Goal: Task Accomplishment & Management: Use online tool/utility

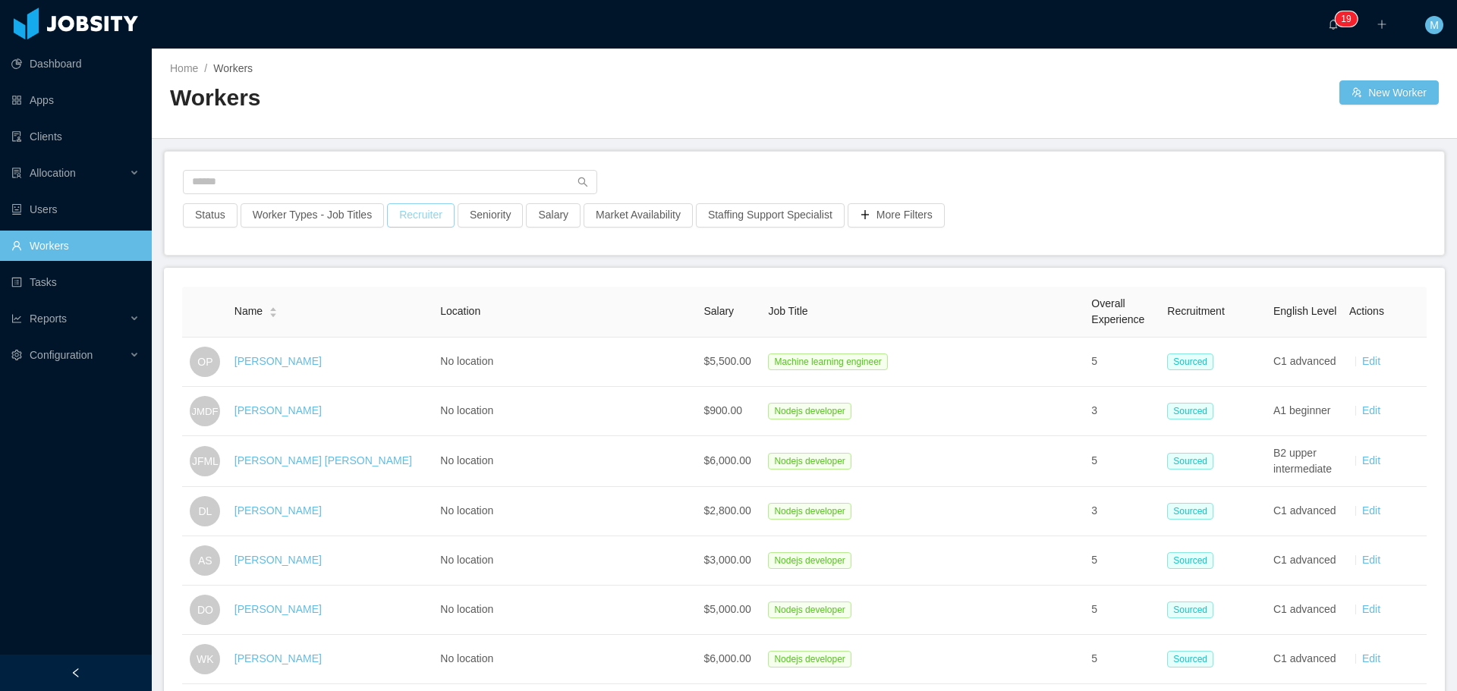
click at [412, 225] on button "Recruiter" at bounding box center [421, 215] width 68 height 24
click at [385, 287] on div at bounding box center [413, 283] width 214 height 23
type input "******"
click at [393, 310] on li "[PERSON_NAME]" at bounding box center [415, 313] width 228 height 24
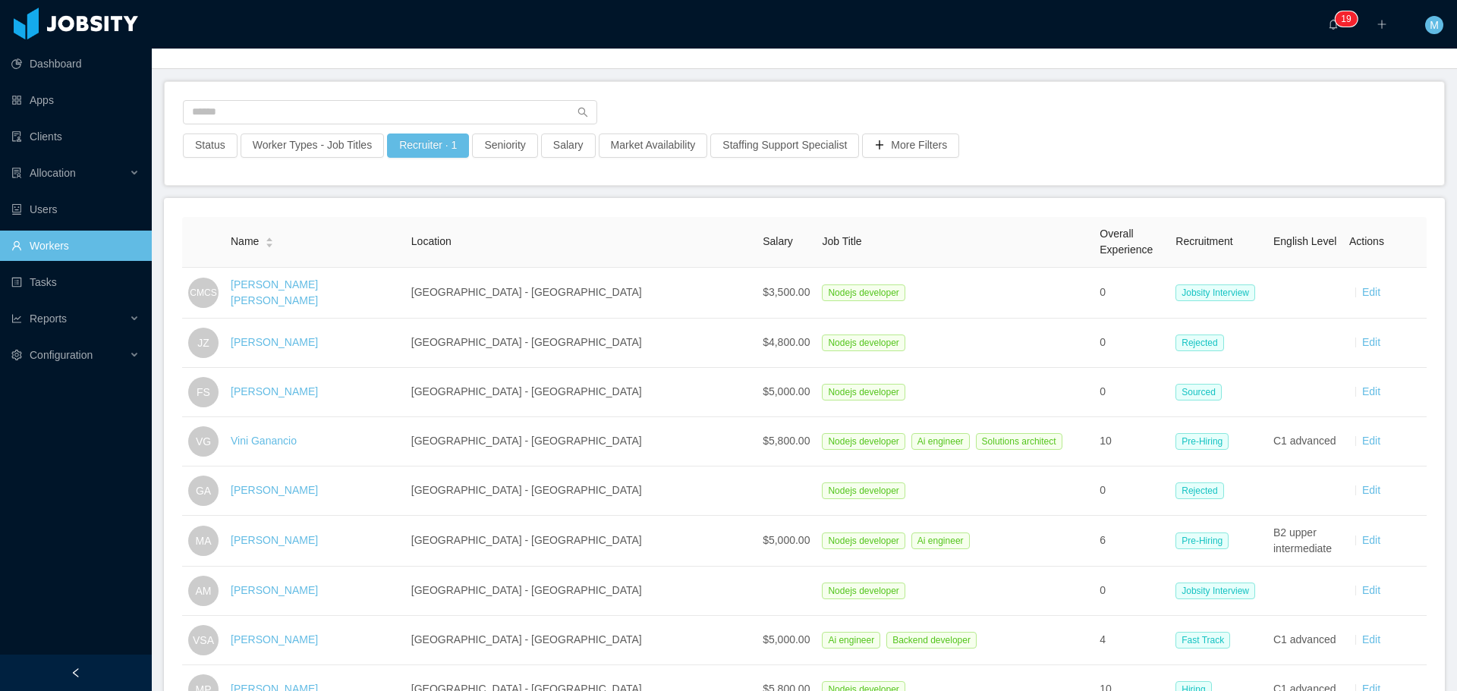
scroll to position [76, 0]
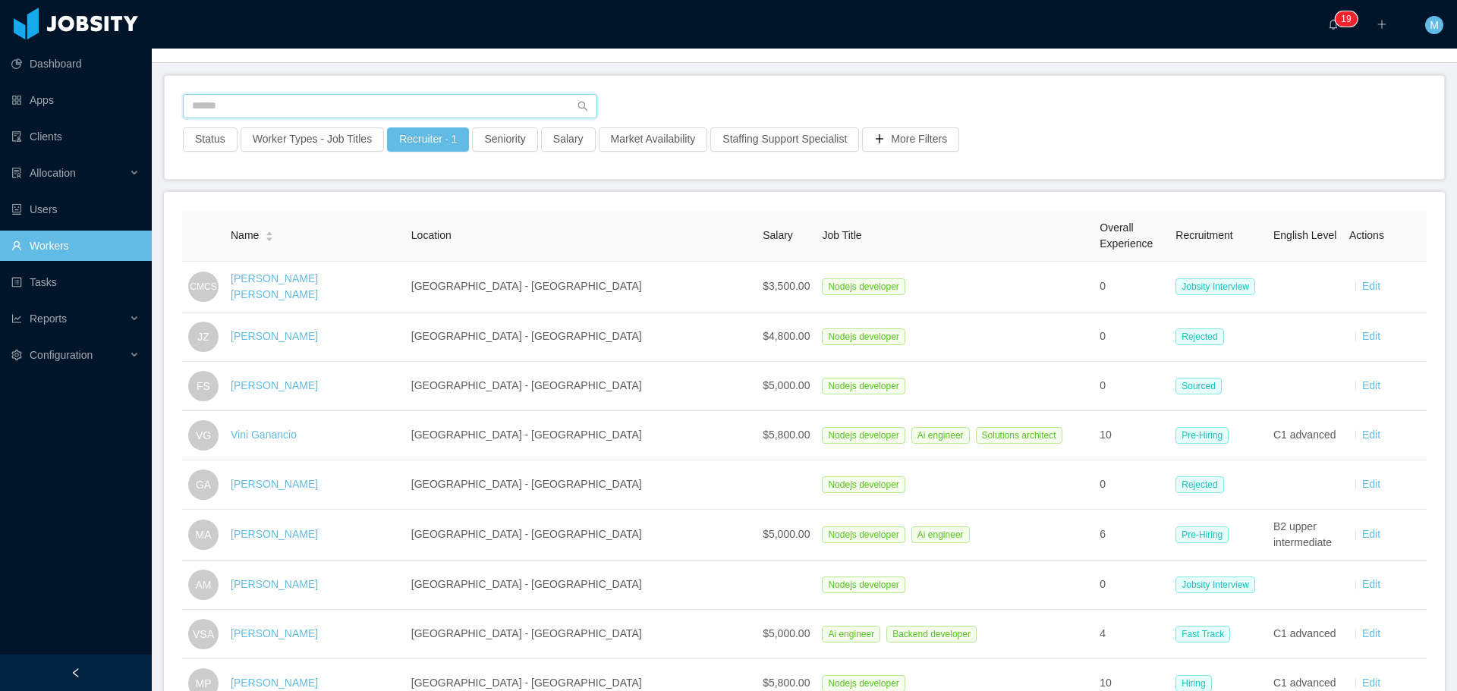
click at [247, 101] on input "text" at bounding box center [390, 106] width 414 height 24
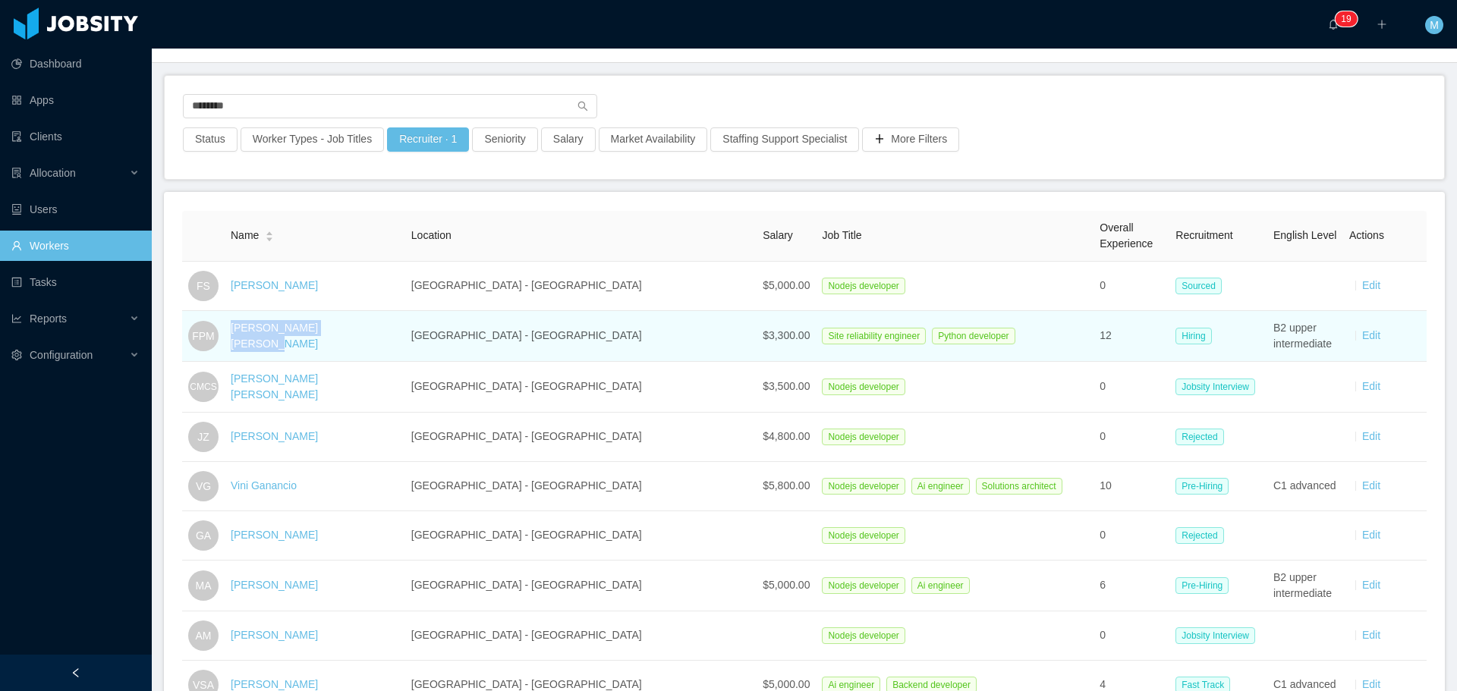
drag, startPoint x: 364, startPoint y: 341, endPoint x: 236, endPoint y: 340, distance: 128.3
click at [236, 340] on td "Fernando Pereira Medin" at bounding box center [315, 336] width 181 height 51
copy link "Fernando Pereira Medin"
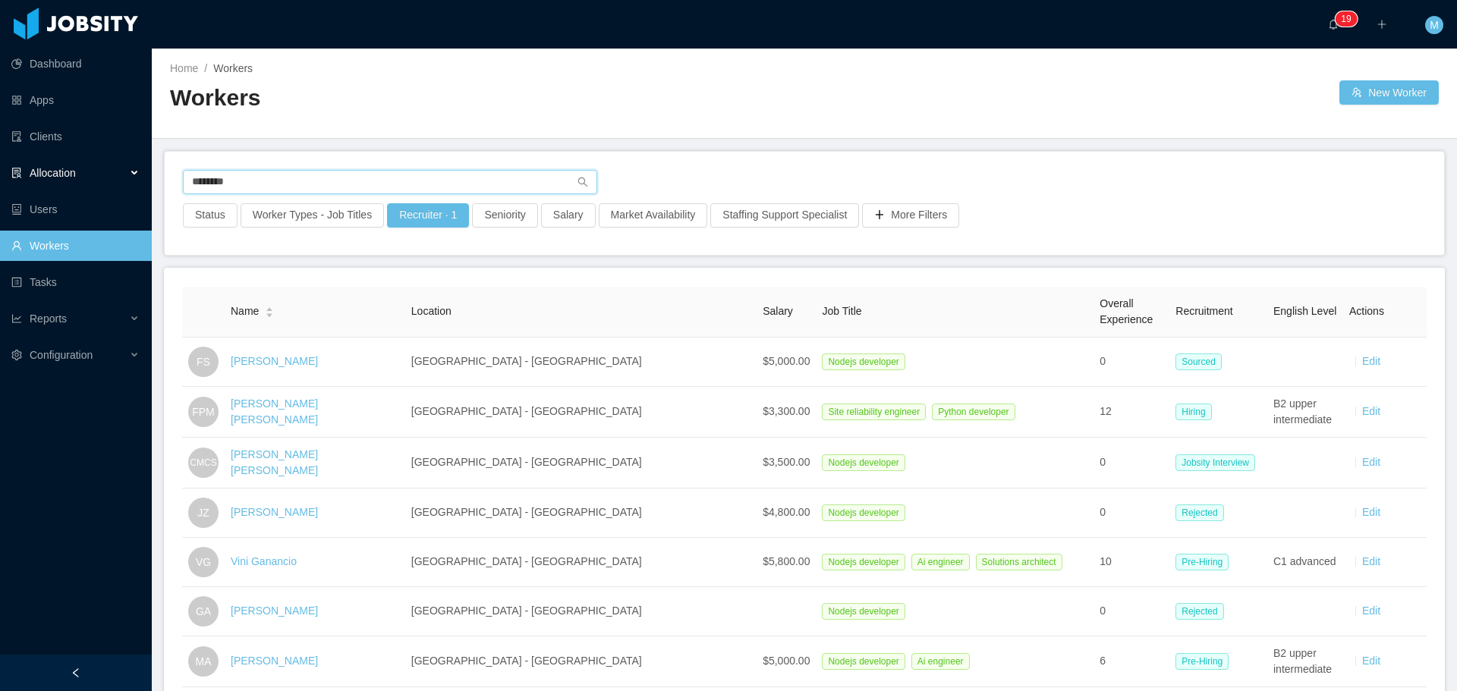
drag, startPoint x: 269, startPoint y: 180, endPoint x: 114, endPoint y: 168, distance: 156.0
click at [112, 167] on section "Dashboard Apps Clients Allocation Users Workers Tasks Reports Configuration ···…" at bounding box center [728, 345] width 1457 height 691
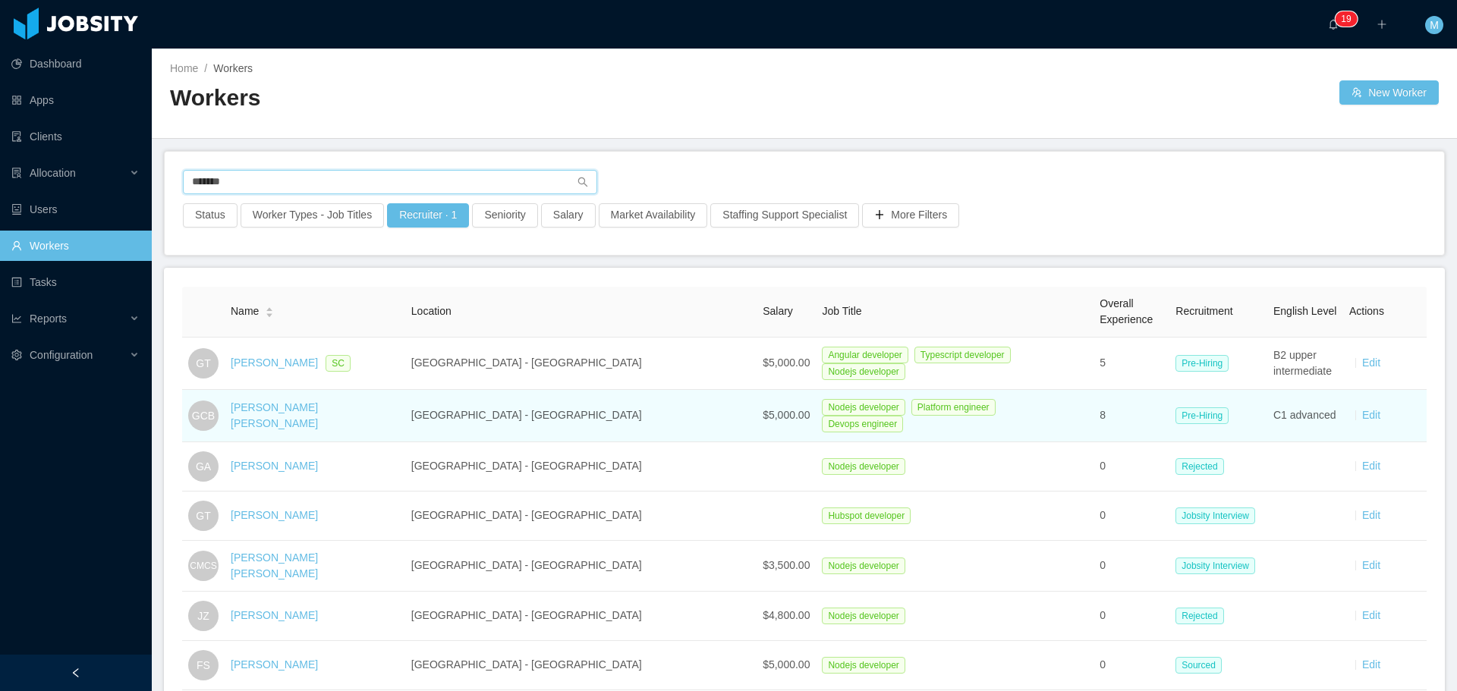
type input "*******"
drag, startPoint x: 334, startPoint y: 413, endPoint x: 236, endPoint y: 411, distance: 97.9
click at [236, 411] on td "Gabriel Costa Braga" at bounding box center [315, 416] width 181 height 52
copy link "Gabriel Costa Braga"
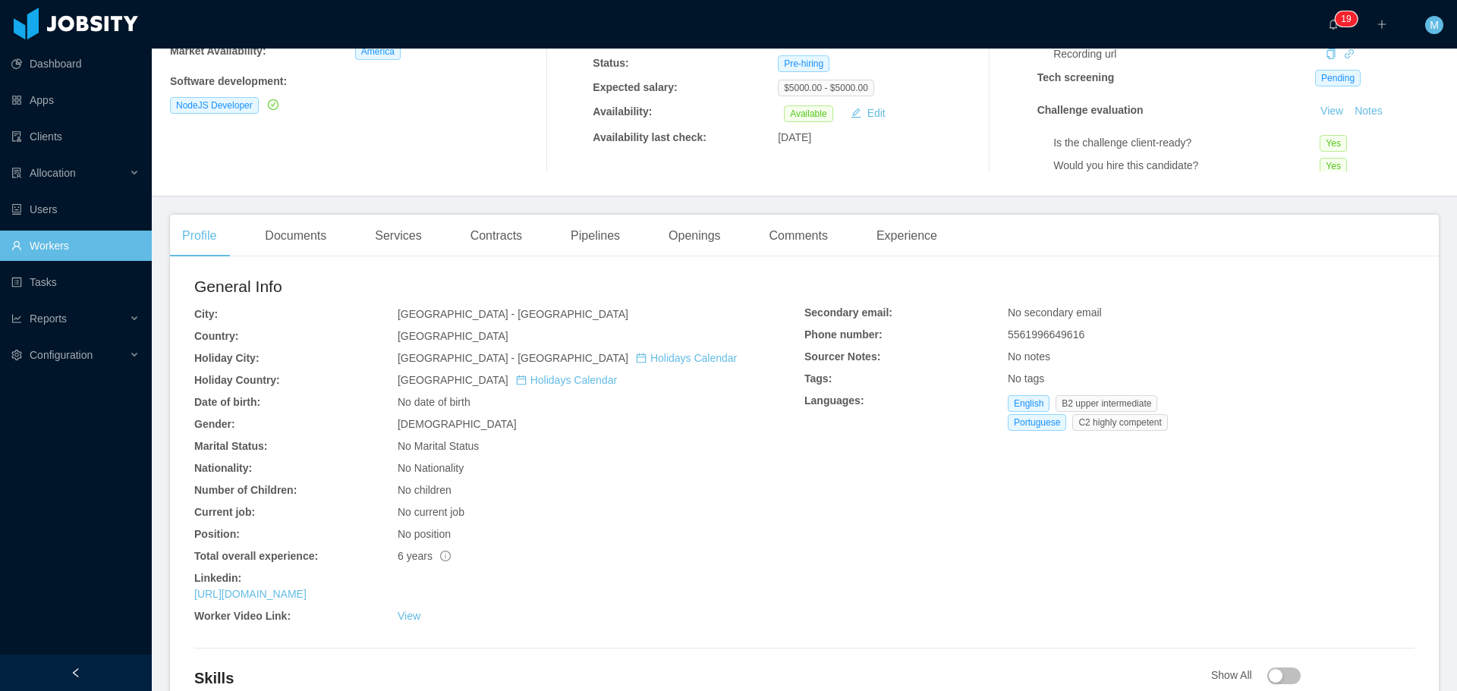
scroll to position [228, 0]
click at [696, 235] on div "Openings" at bounding box center [694, 240] width 77 height 43
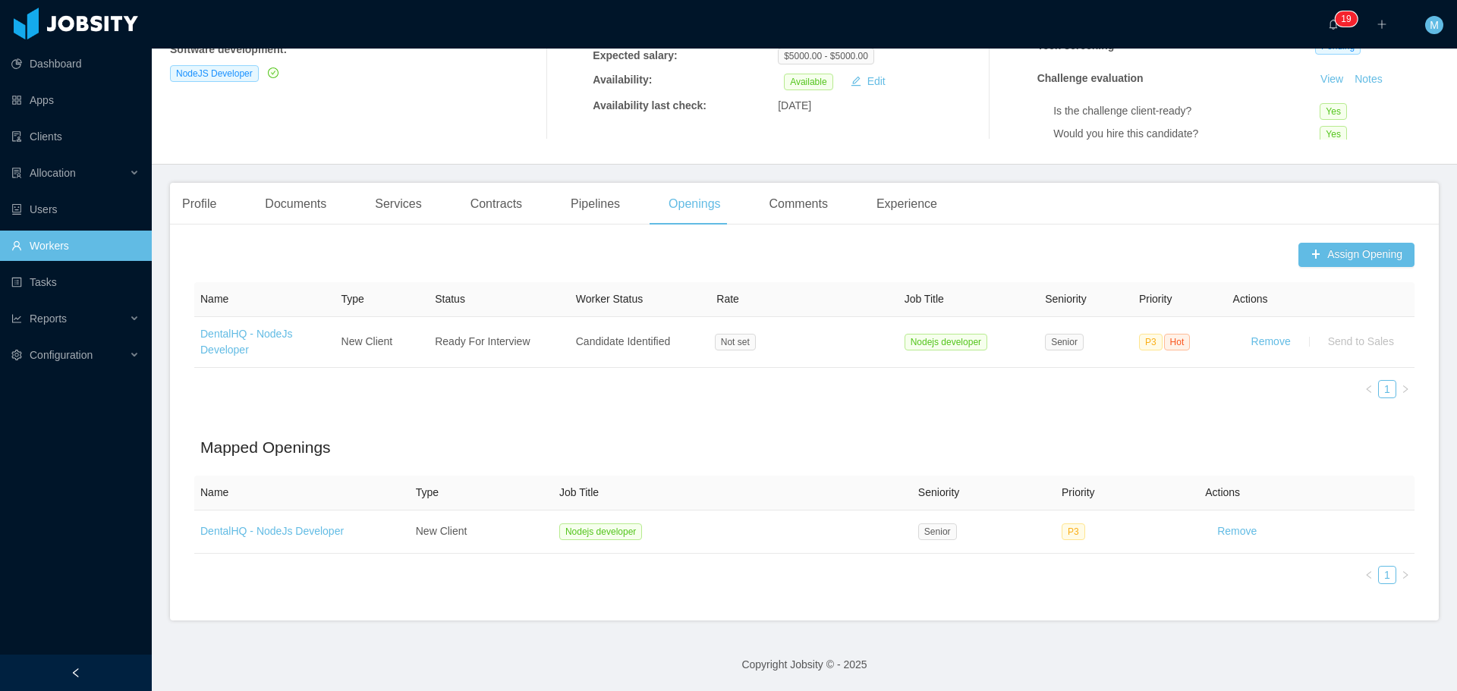
scroll to position [275, 0]
click at [1325, 243] on button "Assign Opening" at bounding box center [1357, 255] width 116 height 24
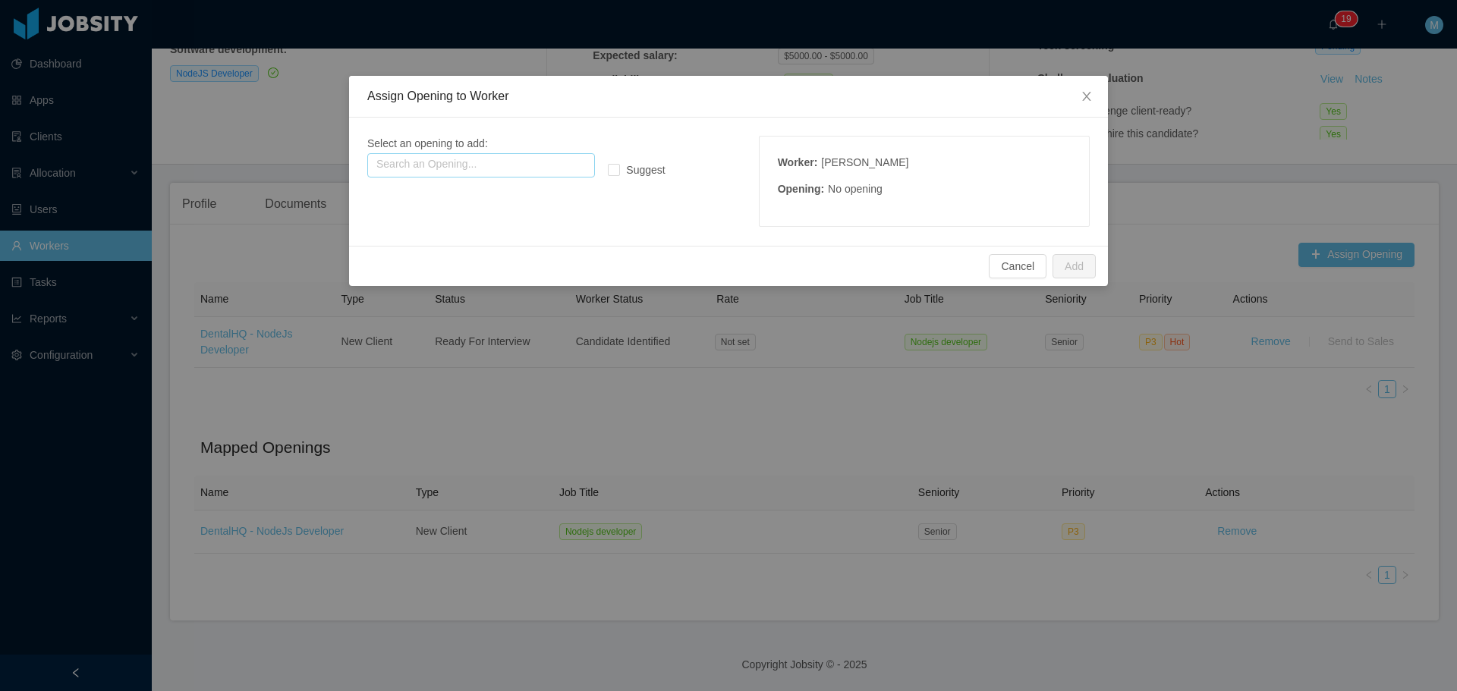
click at [486, 160] on input "text" at bounding box center [481, 165] width 228 height 24
click at [493, 165] on input "text" at bounding box center [481, 165] width 228 height 24
type input "*"
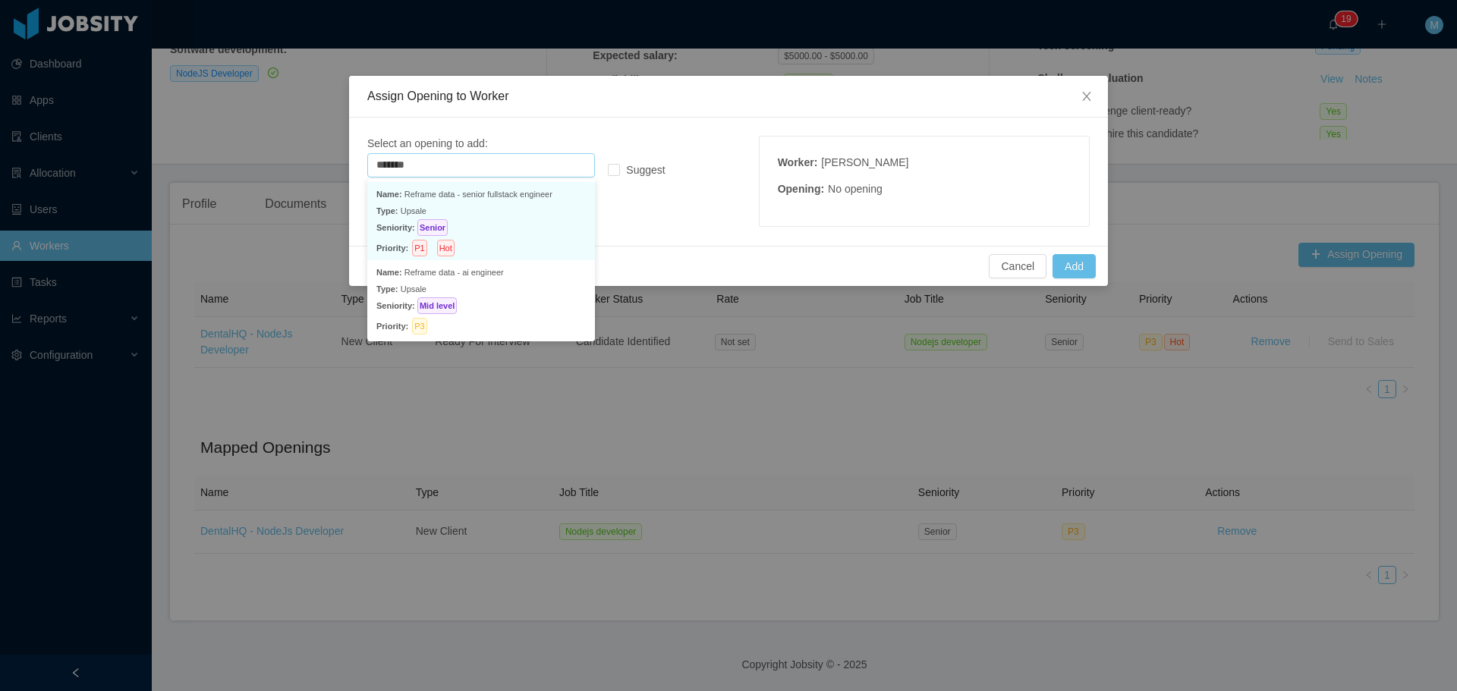
click at [470, 213] on p "Type: Upsale" at bounding box center [480, 211] width 209 height 17
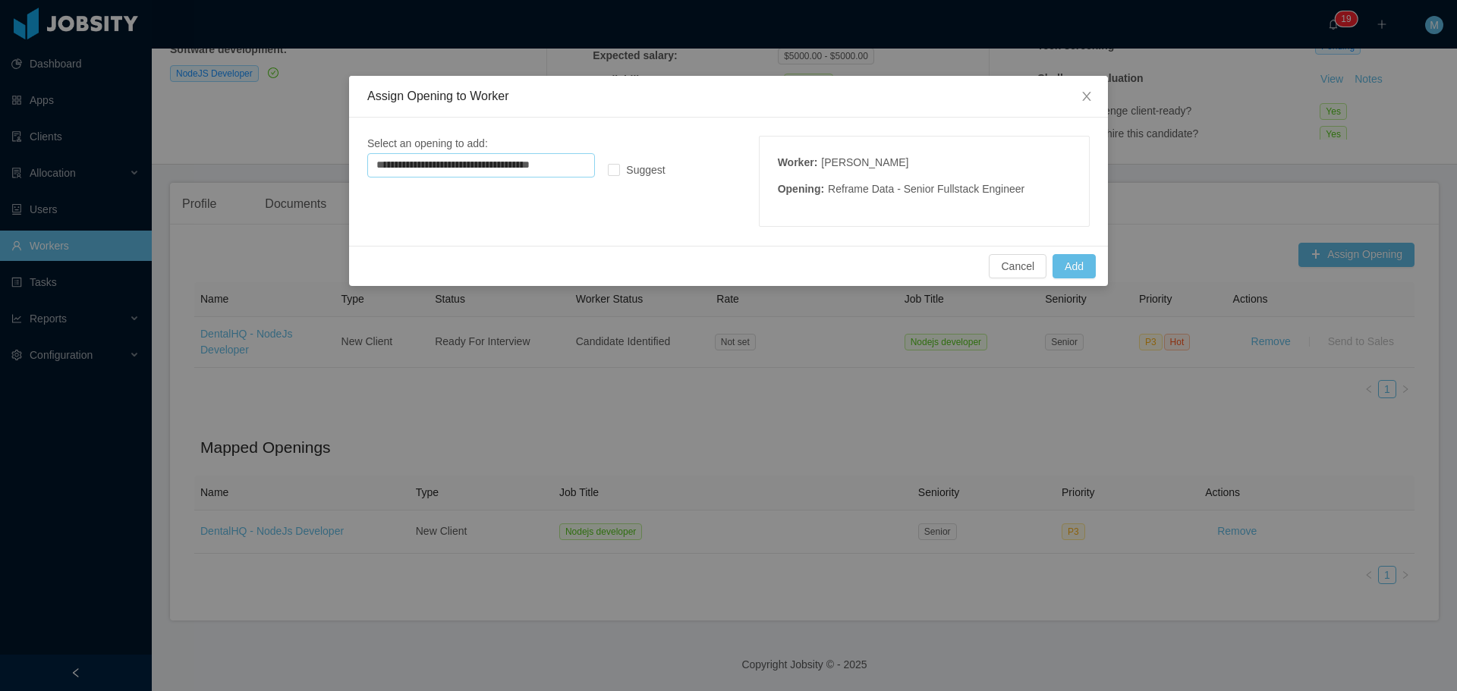
type input "**********"
click at [623, 174] on span "Suggest" at bounding box center [645, 170] width 51 height 12
